Goal: Check status

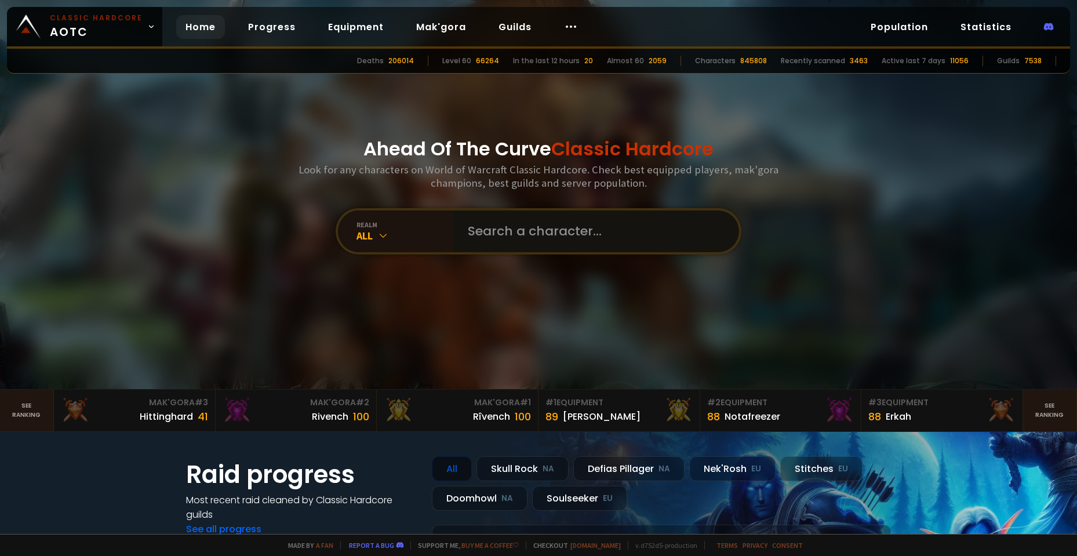
click at [541, 239] on input "text" at bounding box center [593, 232] width 264 height 42
click at [534, 235] on input "text" at bounding box center [593, 232] width 264 height 42
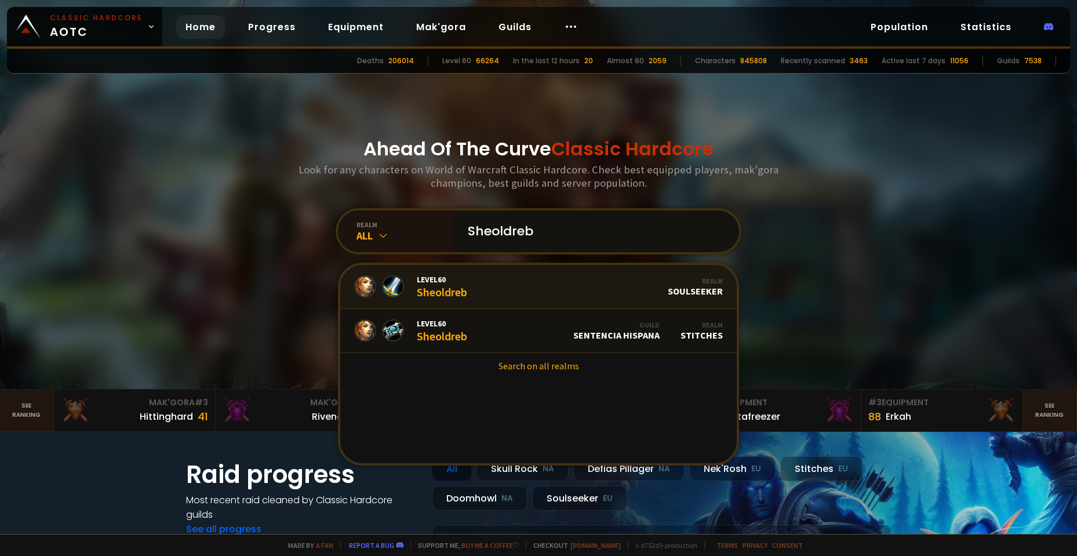
type input "Sheoldreb"
click at [481, 286] on link "Level 60 Sheoldreb Realm Soulseeker" at bounding box center [538, 287] width 397 height 44
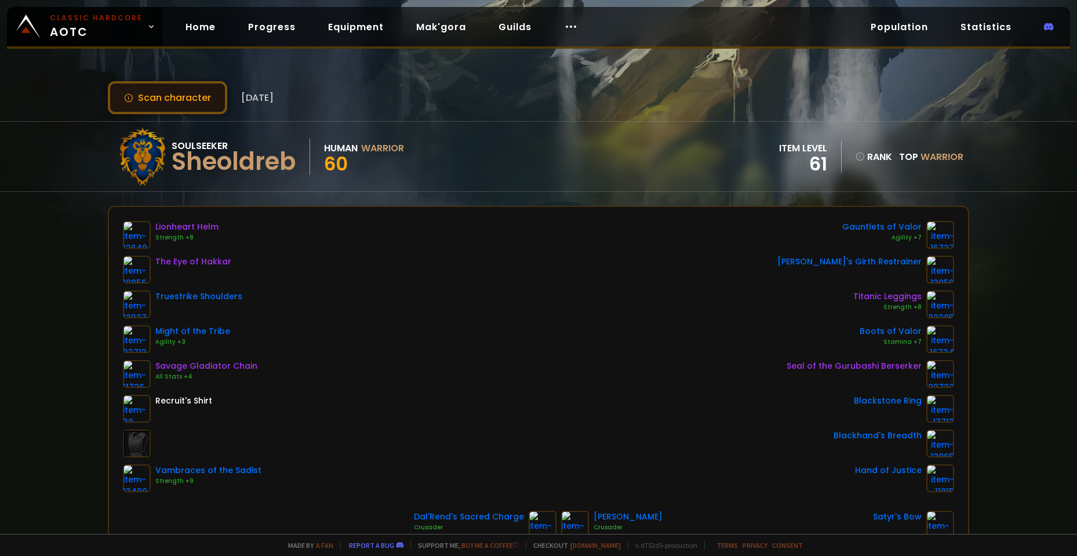
click at [161, 94] on button "Scan character" at bounding box center [167, 97] width 119 height 33
click at [158, 92] on button "Scan character" at bounding box center [167, 97] width 119 height 33
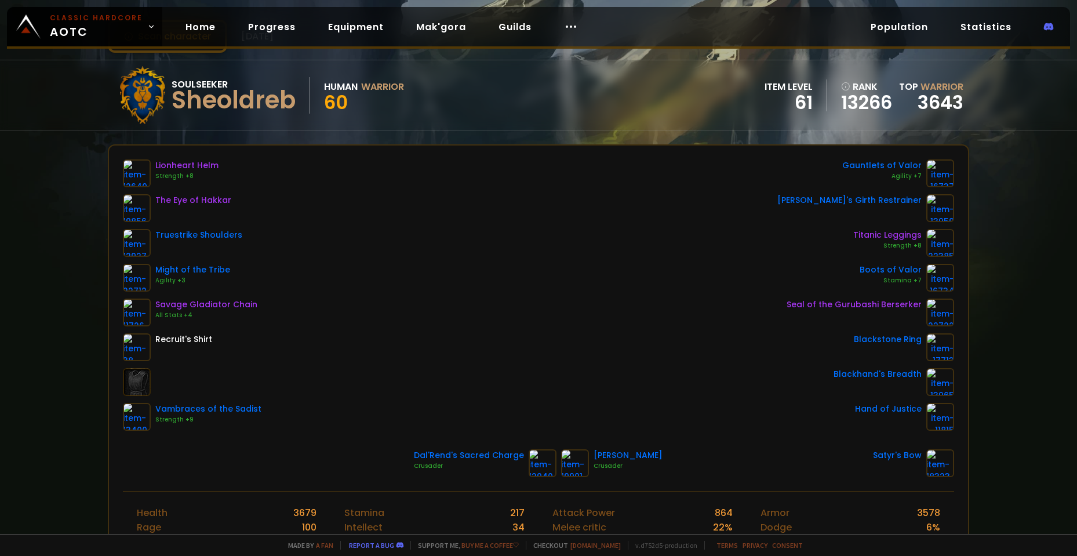
scroll to position [58, 0]
